Goal: Task Accomplishment & Management: Manage account settings

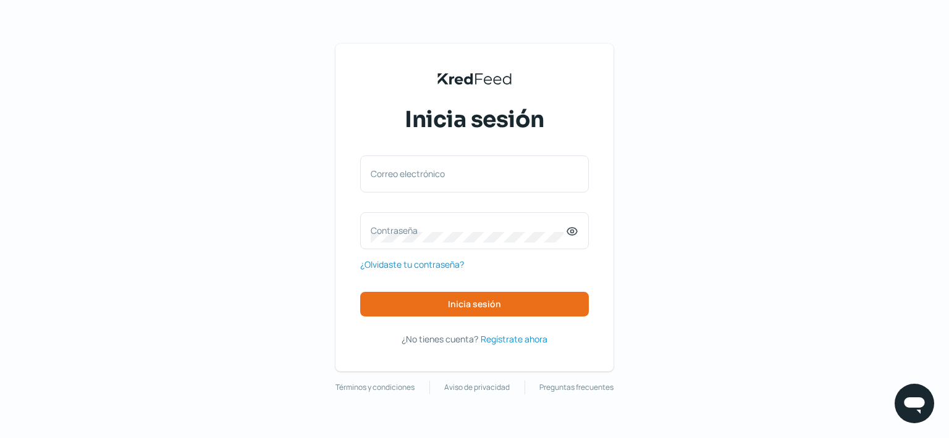
click at [439, 176] on label "Correo electrónico" at bounding box center [468, 174] width 195 height 12
click at [439, 176] on input "Correo electrónico" at bounding box center [474, 180] width 207 height 11
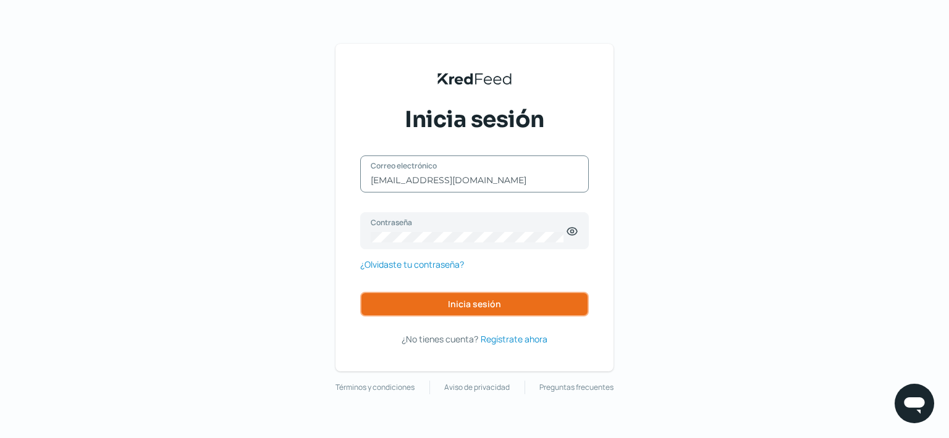
click at [440, 312] on button "Inicia sesión" at bounding box center [474, 304] width 228 height 25
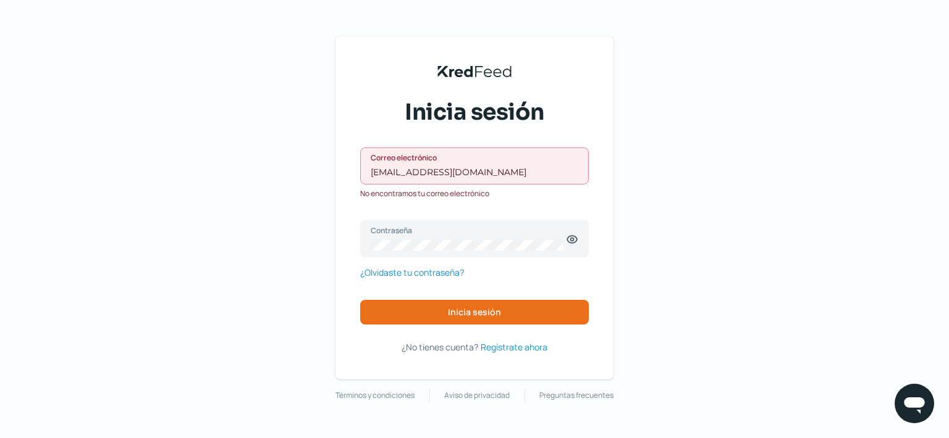
click at [474, 174] on input "[EMAIL_ADDRESS][DOMAIN_NAME]" at bounding box center [474, 172] width 207 height 11
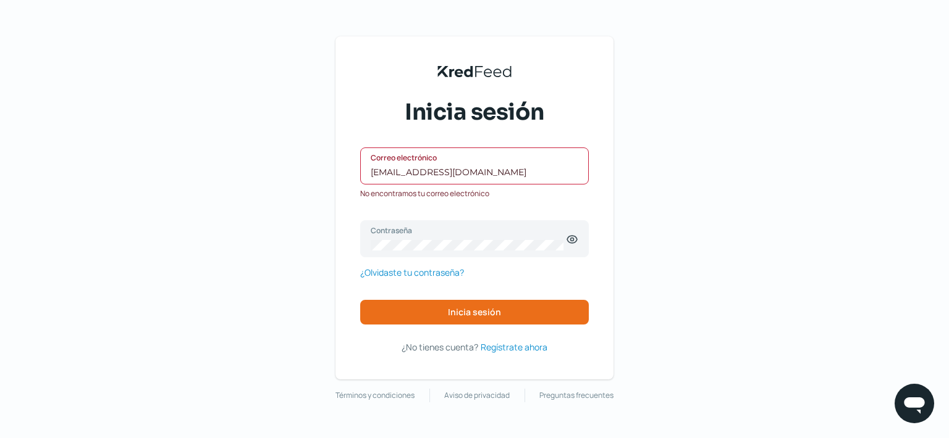
click at [478, 169] on input "[EMAIL_ADDRESS][DOMAIN_NAME]" at bounding box center [474, 172] width 207 height 11
click at [485, 168] on input "[EMAIL_ADDRESS][DOMAIN_NAME]" at bounding box center [474, 172] width 207 height 11
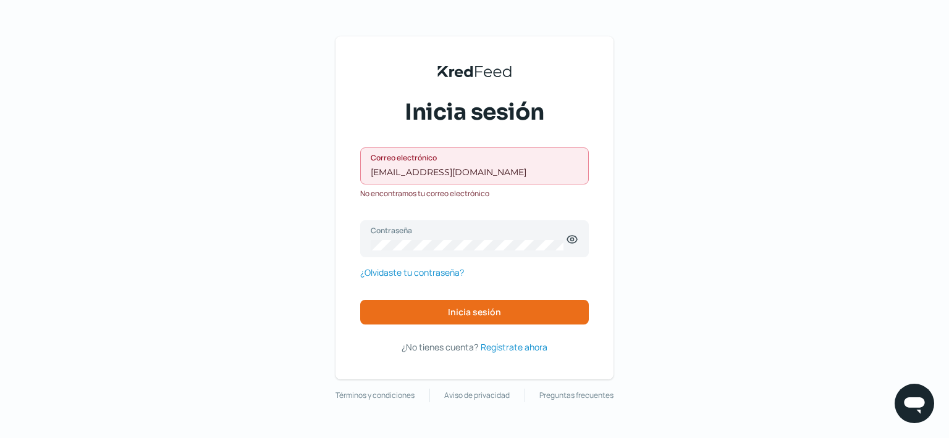
drag, startPoint x: 547, startPoint y: 167, endPoint x: 325, endPoint y: 167, distance: 221.7
click at [327, 167] on div "KredFeed's Black Logo Inicia sesión [EMAIL_ADDRESS][DOMAIN_NAME] Correo electró…" at bounding box center [474, 219] width 949 height 438
click at [556, 167] on input "[EMAIL_ADDRESS][DOMAIN_NAME]" at bounding box center [474, 172] width 207 height 11
drag, startPoint x: 556, startPoint y: 167, endPoint x: 512, endPoint y: 169, distance: 44.5
click at [512, 169] on div "[EMAIL_ADDRESS][DOMAIN_NAME] Correo electrónico" at bounding box center [474, 166] width 228 height 37
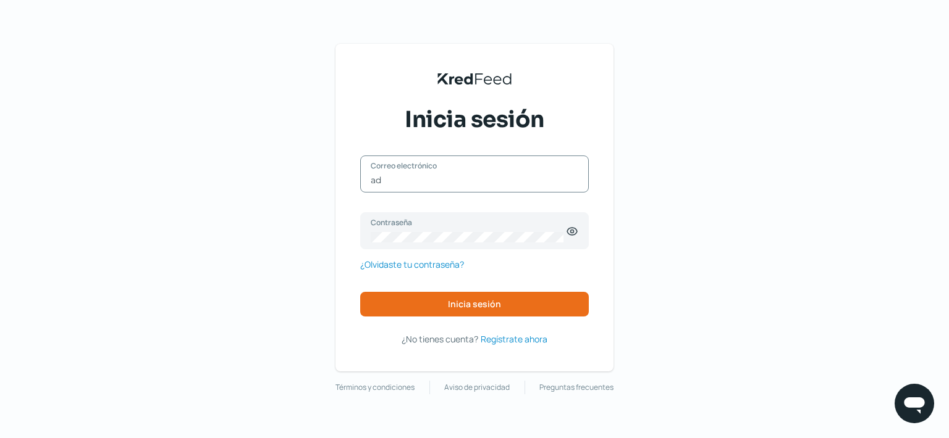
type input "a"
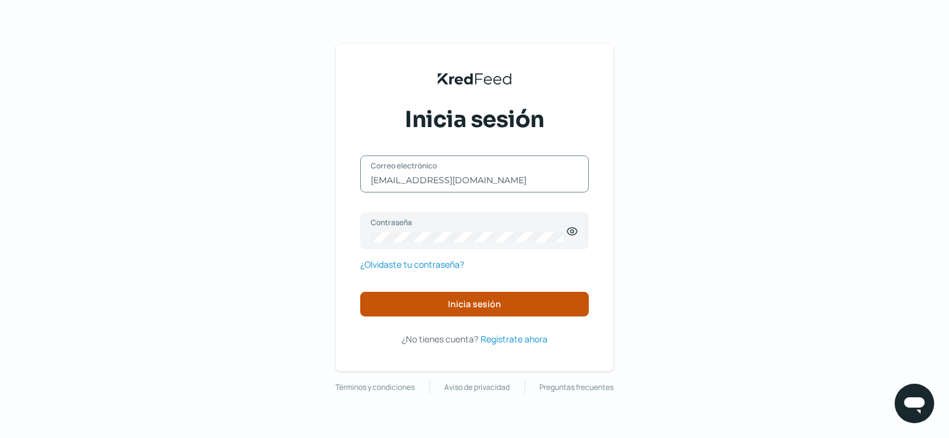
type input "[EMAIL_ADDRESS][DOMAIN_NAME]"
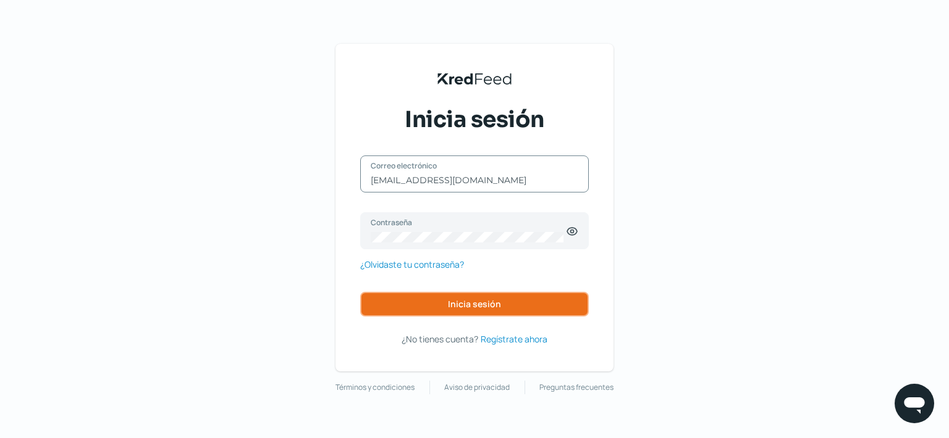
click at [458, 301] on span "Inicia sesión" at bounding box center [474, 304] width 53 height 9
